Goal: Find specific page/section: Find specific page/section

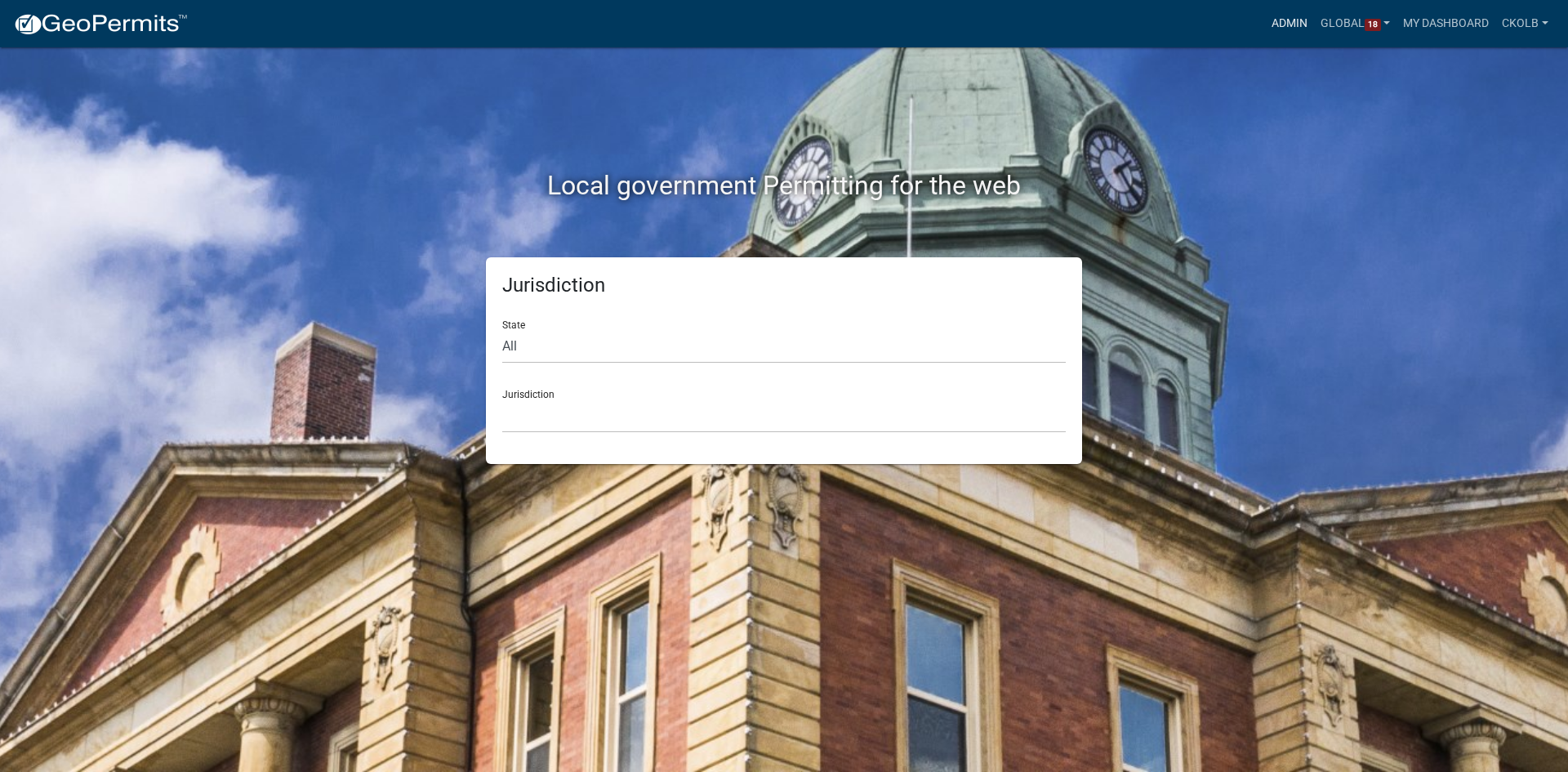
click at [1299, 24] on link "Admin" at bounding box center [1289, 23] width 49 height 31
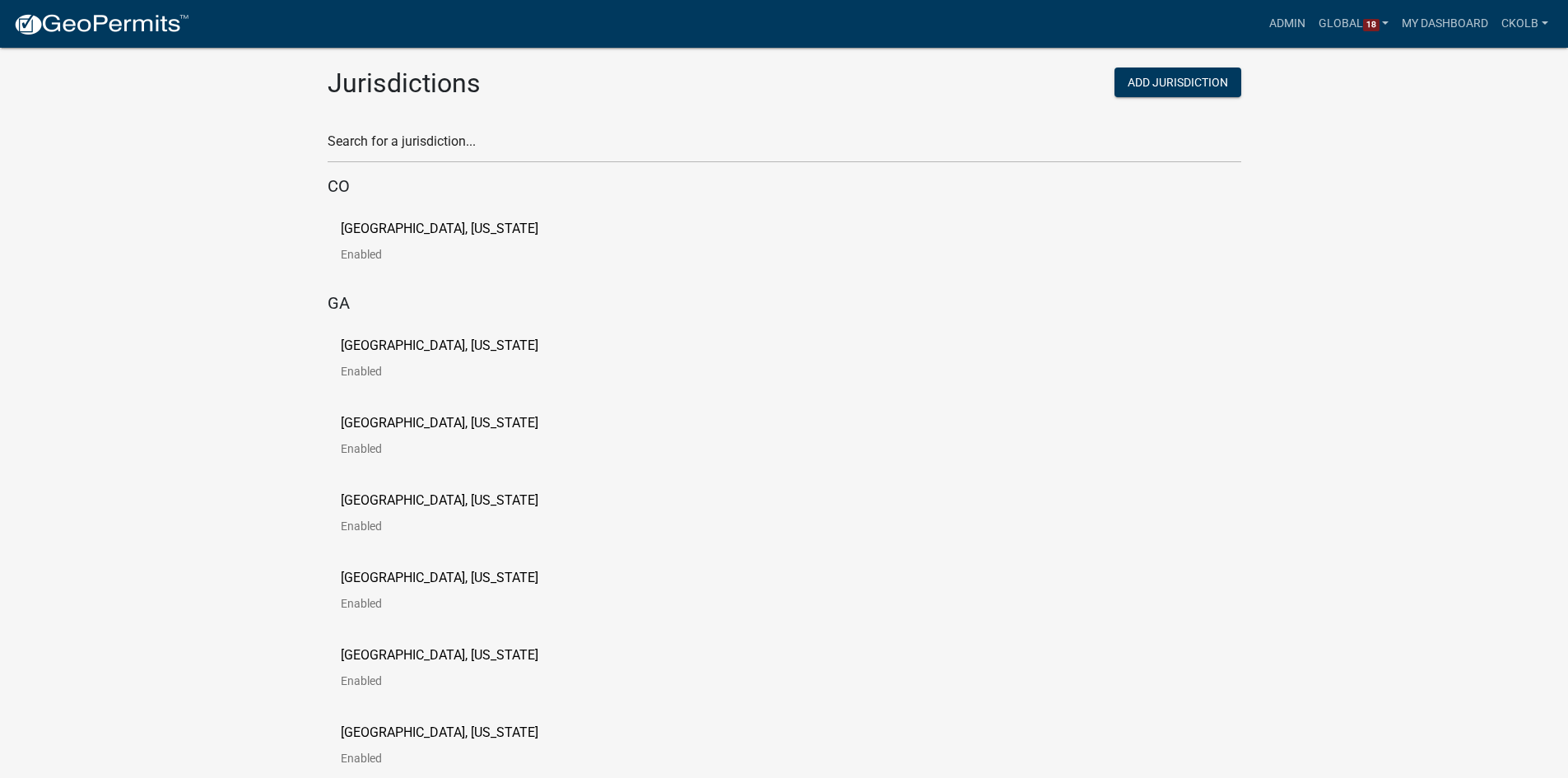
click at [439, 128] on div "Search for a jurisdiction..." at bounding box center [784, 135] width 913 height 57
drag, startPoint x: 442, startPoint y: 142, endPoint x: 454, endPoint y: 141, distance: 12.0
click at [442, 142] on input "text" at bounding box center [784, 146] width 913 height 34
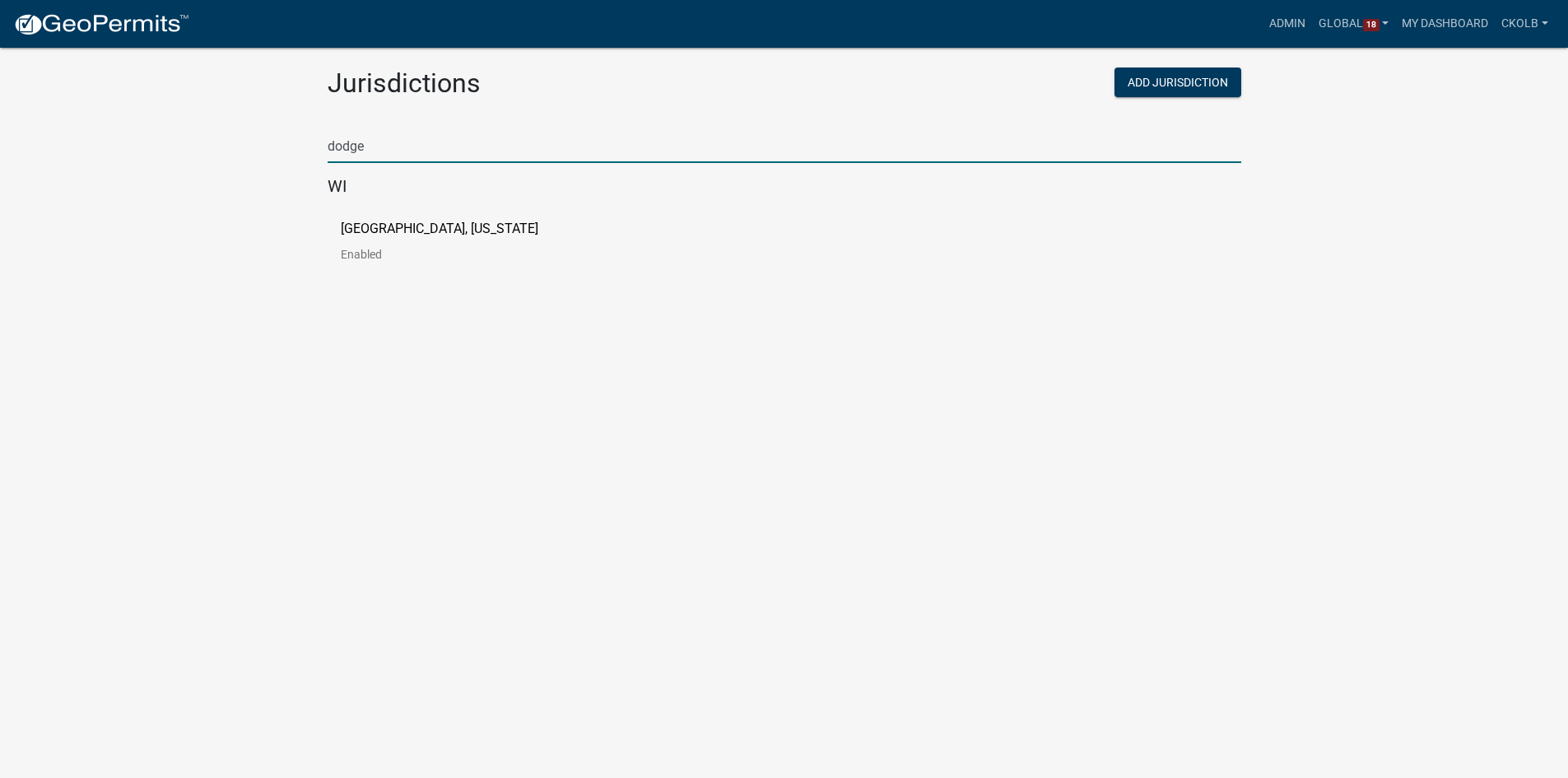
type input "dodge"
click at [431, 225] on p "[GEOGRAPHIC_DATA], [US_STATE]" at bounding box center [440, 229] width 198 height 14
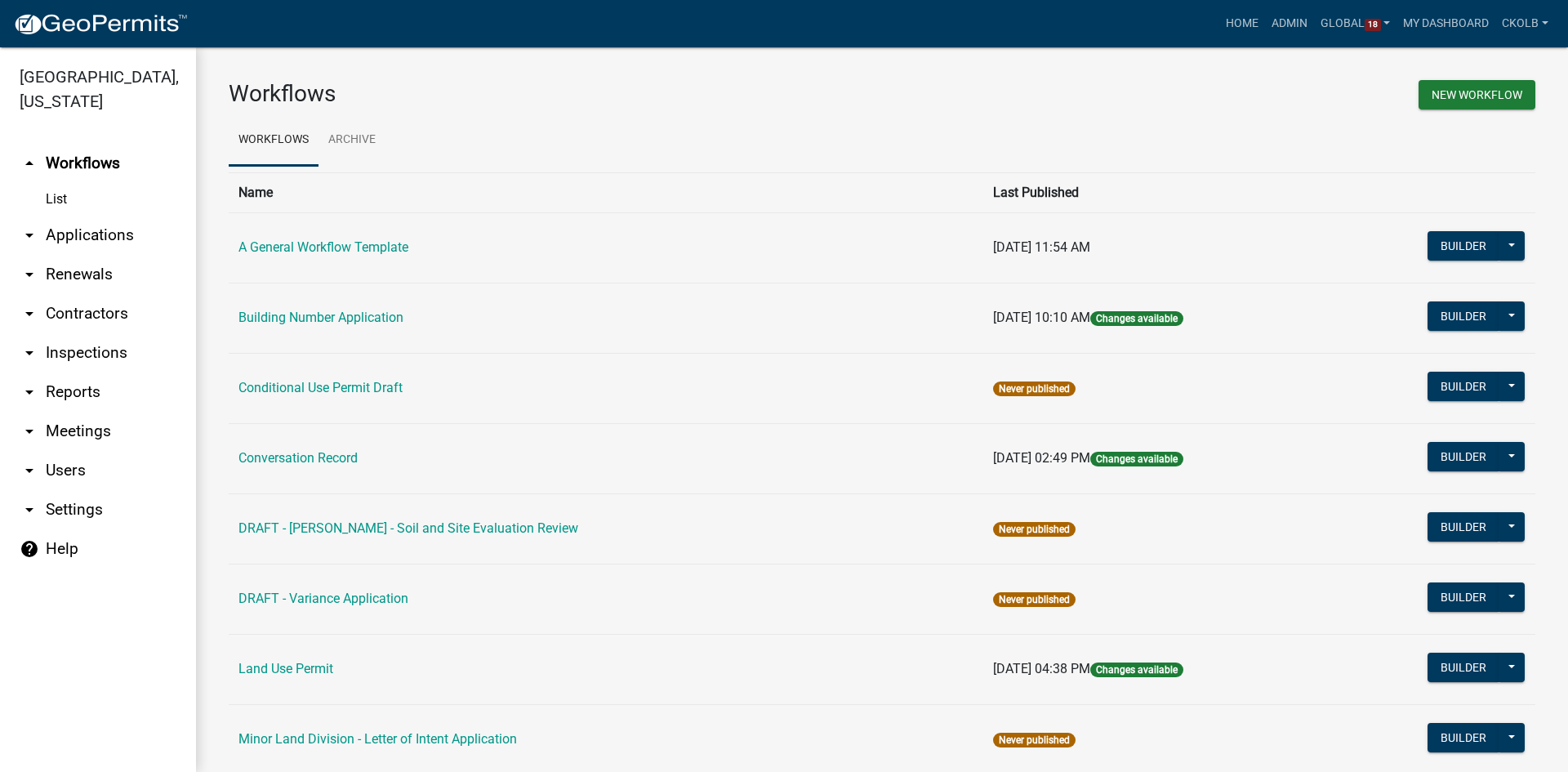
click at [438, 81] on h3 "Workflows" at bounding box center [548, 94] width 641 height 28
click at [402, 76] on div "Workflows New Workflow Workflows Archive Name Last Published A General Workflow…" at bounding box center [882, 679] width 1373 height 1264
